Goal: Find specific page/section: Find specific page/section

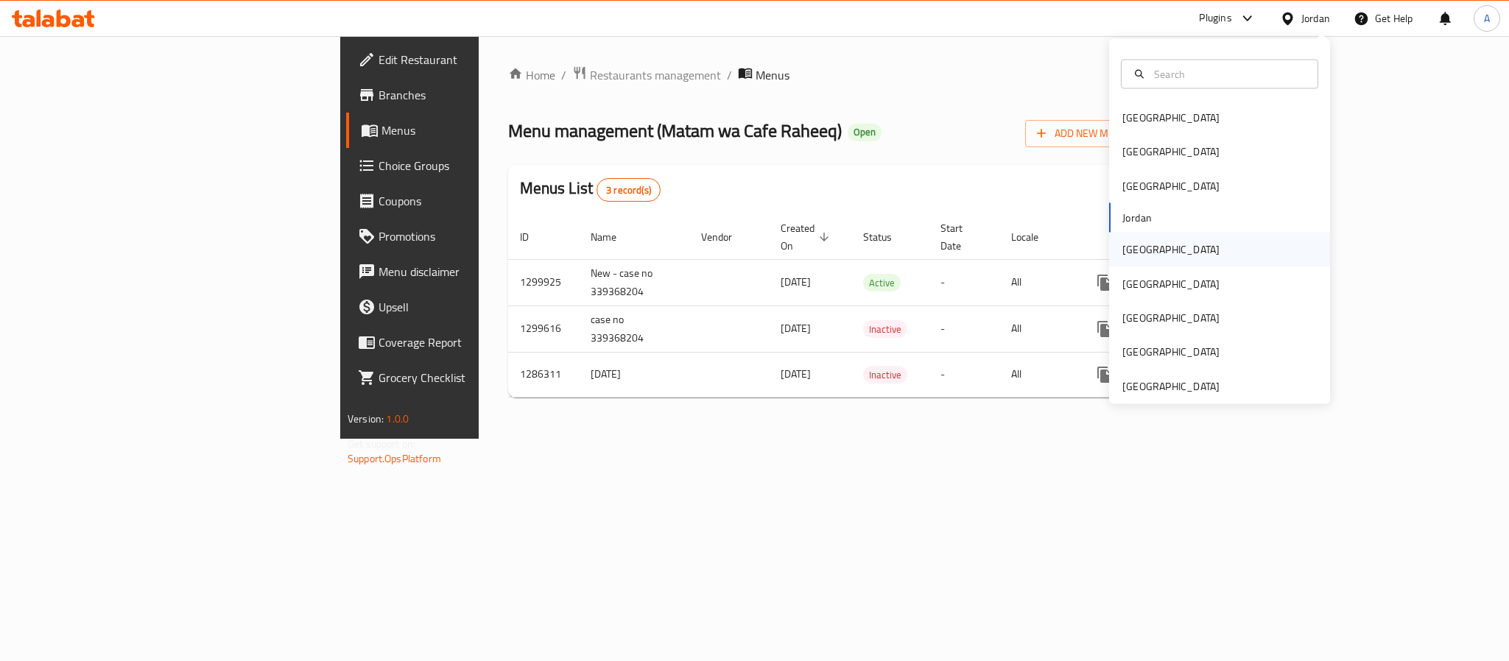
click at [1144, 254] on div "[GEOGRAPHIC_DATA]" at bounding box center [1170, 250] width 121 height 34
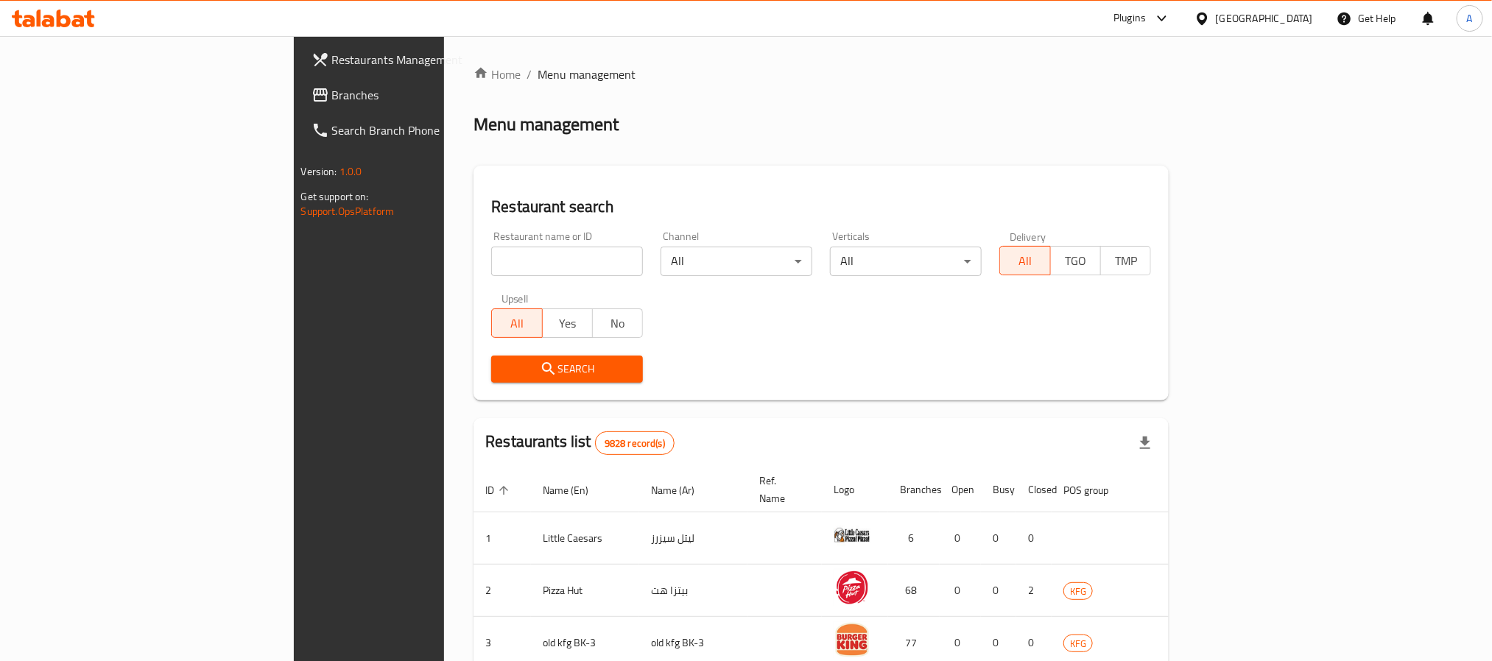
click at [517, 270] on input "search" at bounding box center [567, 261] width 152 height 29
paste input "Bun Squared"
type input "Bun Squared"
click button "Search" at bounding box center [567, 369] width 152 height 27
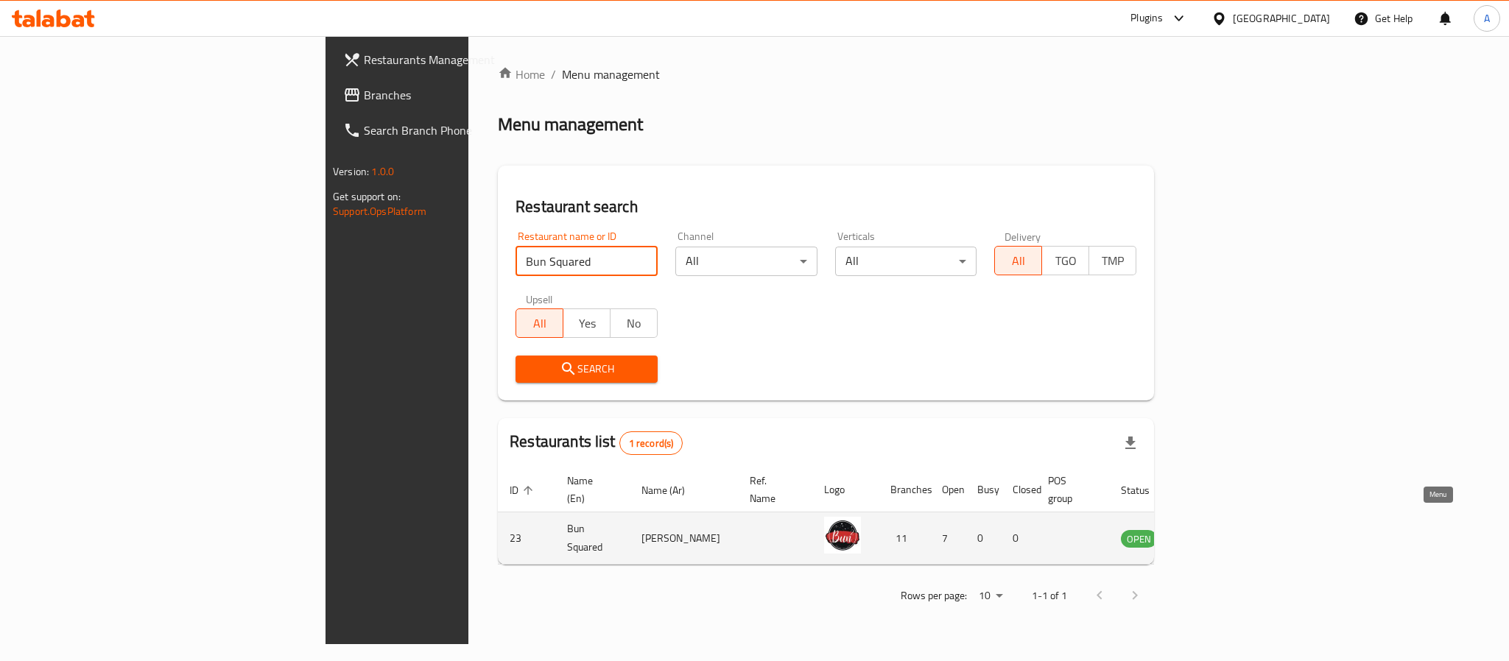
click at [1225, 529] on link "enhanced table" at bounding box center [1211, 538] width 27 height 18
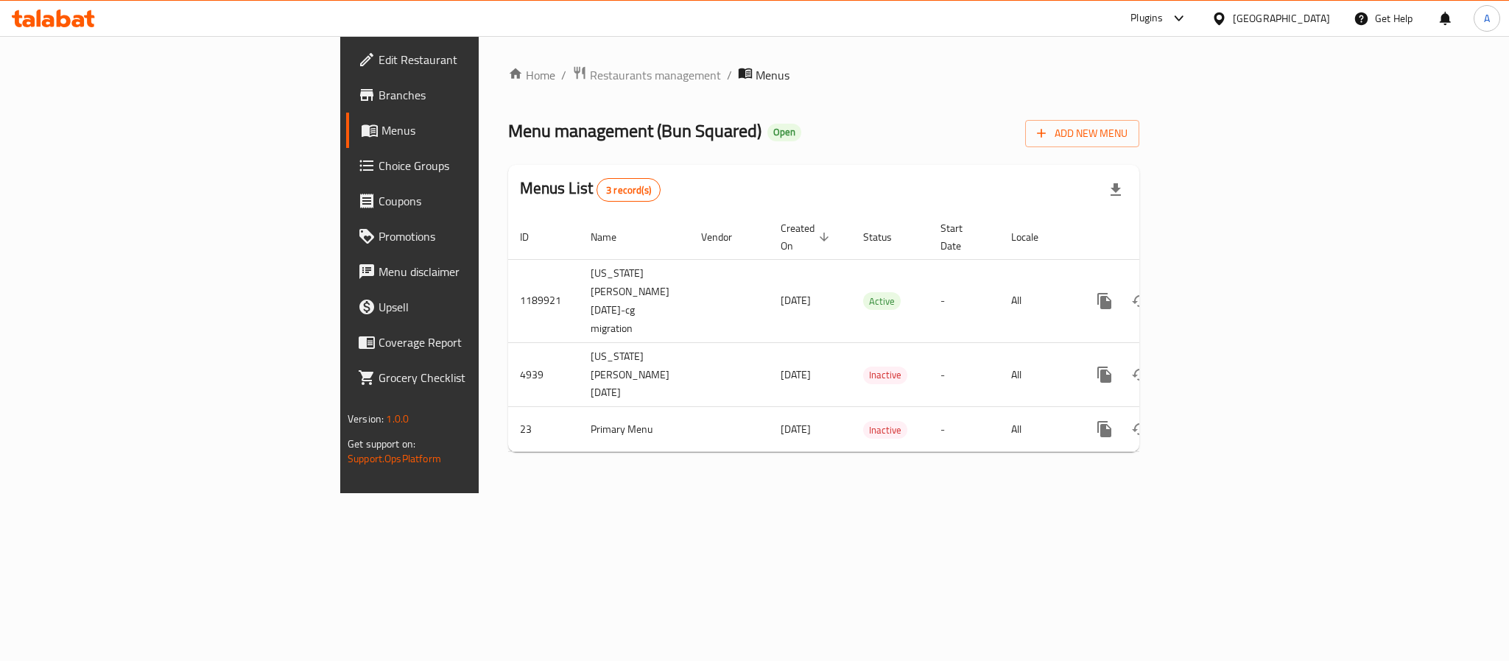
click at [378, 86] on span "Branches" at bounding box center [479, 95] width 202 height 18
